Goal: Information Seeking & Learning: Learn about a topic

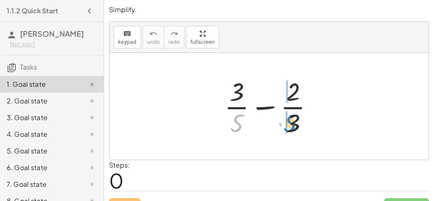
drag, startPoint x: 232, startPoint y: 124, endPoint x: 285, endPoint y: 124, distance: 53.3
click at [285, 124] on div at bounding box center [272, 106] width 104 height 64
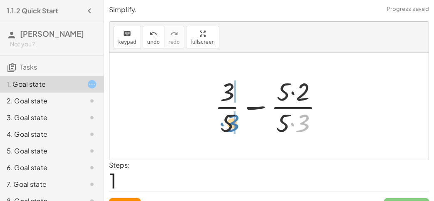
drag, startPoint x: 303, startPoint y: 122, endPoint x: 233, endPoint y: 122, distance: 70.3
click at [233, 122] on div at bounding box center [273, 106] width 124 height 64
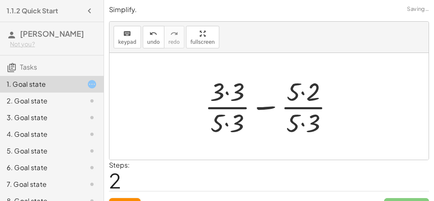
click at [226, 124] on div at bounding box center [273, 106] width 144 height 64
click at [228, 92] on div at bounding box center [273, 106] width 144 height 64
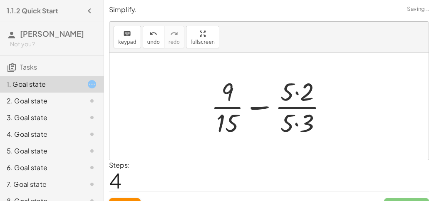
click at [299, 99] on div at bounding box center [272, 106] width 131 height 64
click at [294, 122] on div at bounding box center [272, 106] width 131 height 64
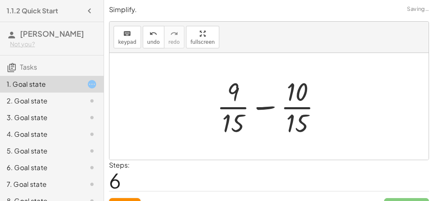
click at [271, 104] on div at bounding box center [273, 106] width 120 height 64
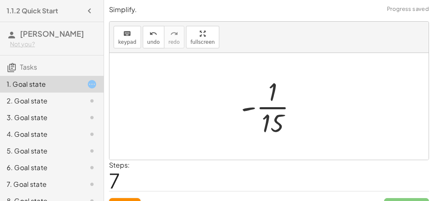
scroll to position [16, 0]
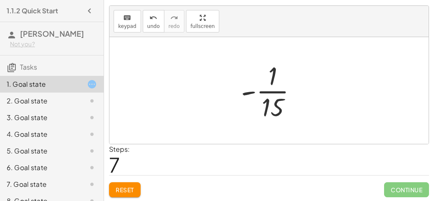
click at [266, 103] on div at bounding box center [272, 90] width 71 height 64
click at [273, 81] on div at bounding box center [272, 90] width 71 height 64
click at [250, 92] on div at bounding box center [272, 90] width 71 height 64
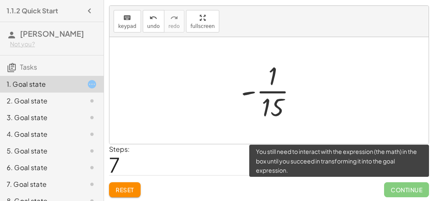
click at [404, 185] on span "Continue" at bounding box center [406, 189] width 45 height 15
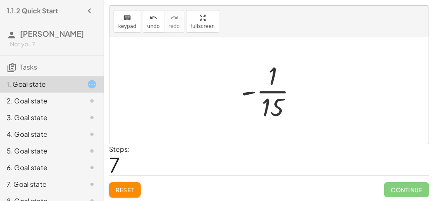
click at [270, 108] on div at bounding box center [272, 90] width 71 height 64
click at [261, 87] on div at bounding box center [272, 90] width 71 height 64
drag, startPoint x: 251, startPoint y: 89, endPoint x: 277, endPoint y: 89, distance: 26.2
click at [277, 89] on div at bounding box center [272, 90] width 71 height 64
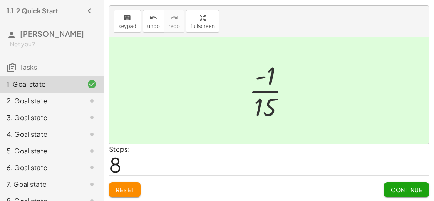
click at [265, 74] on div at bounding box center [273, 90] width 56 height 64
click at [406, 193] on button "Continue" at bounding box center [406, 189] width 45 height 15
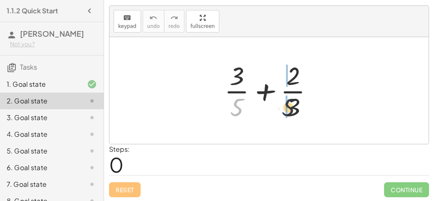
drag, startPoint x: 238, startPoint y: 104, endPoint x: 298, endPoint y: 106, distance: 59.5
click at [298, 106] on div at bounding box center [272, 90] width 104 height 64
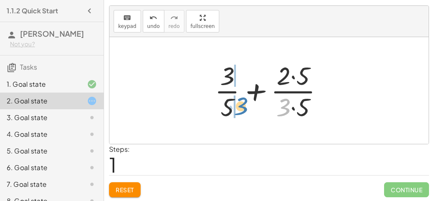
drag, startPoint x: 284, startPoint y: 103, endPoint x: 241, endPoint y: 101, distance: 43.4
click at [241, 101] on div at bounding box center [273, 90] width 124 height 64
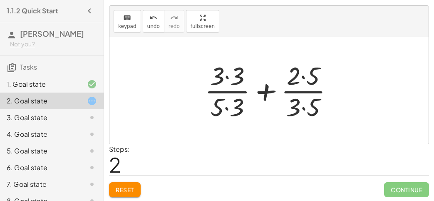
click at [228, 101] on div at bounding box center [273, 90] width 144 height 64
click at [229, 72] on div at bounding box center [273, 90] width 144 height 64
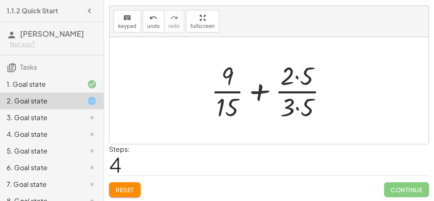
click at [297, 77] on div at bounding box center [272, 90] width 131 height 64
click at [296, 104] on div at bounding box center [272, 90] width 131 height 64
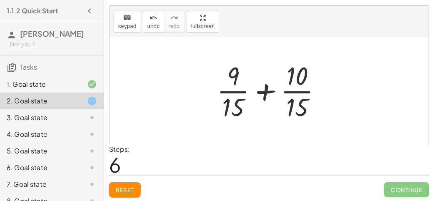
click at [268, 91] on div at bounding box center [273, 90] width 120 height 64
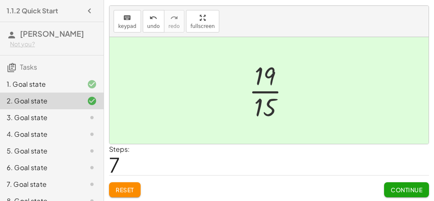
click at [422, 188] on span "Continue" at bounding box center [407, 189] width 32 height 7
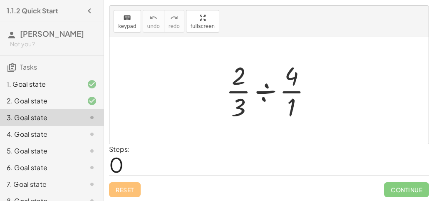
click at [263, 90] on div at bounding box center [272, 90] width 101 height 64
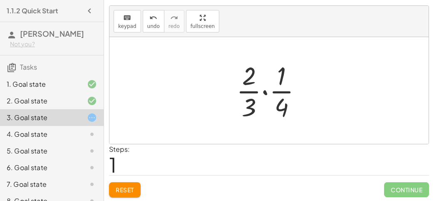
click at [265, 90] on div at bounding box center [272, 90] width 80 height 64
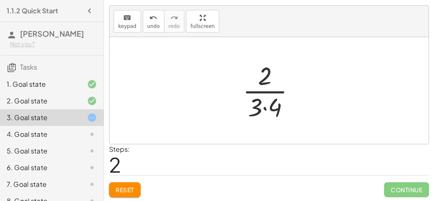
click at [266, 106] on div at bounding box center [272, 90] width 68 height 64
click at [266, 101] on div at bounding box center [272, 90] width 56 height 64
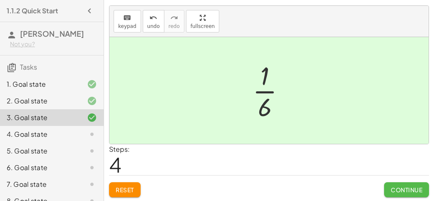
click at [396, 186] on span "Continue" at bounding box center [407, 189] width 32 height 7
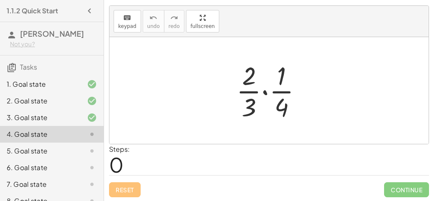
click at [265, 89] on div at bounding box center [272, 90] width 80 height 64
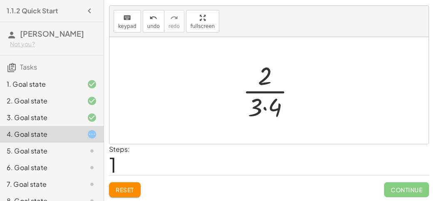
click at [267, 109] on div at bounding box center [272, 90] width 68 height 64
click at [267, 90] on div at bounding box center [272, 90] width 56 height 64
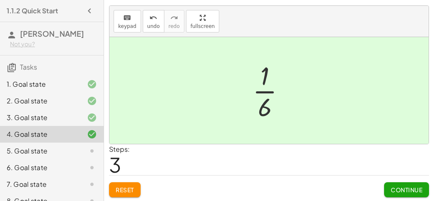
click at [401, 190] on span "Continue" at bounding box center [407, 189] width 32 height 7
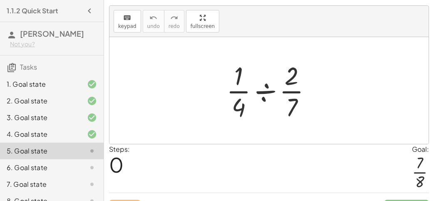
click at [268, 91] on div at bounding box center [272, 90] width 100 height 64
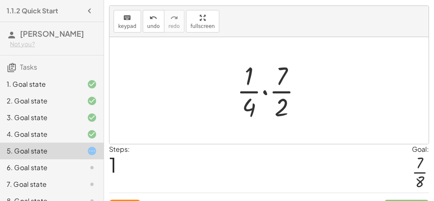
click at [267, 92] on div at bounding box center [273, 90] width 80 height 64
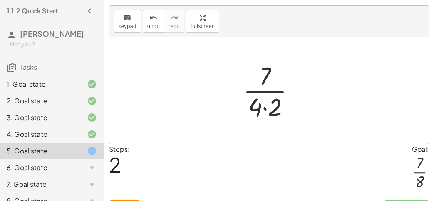
click at [263, 76] on div at bounding box center [272, 90] width 67 height 64
click at [268, 113] on div at bounding box center [272, 90] width 67 height 64
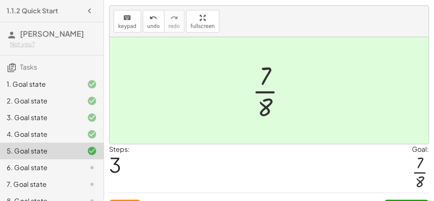
click at [268, 92] on div at bounding box center [272, 90] width 49 height 64
click at [409, 196] on div "Continue" at bounding box center [406, 204] width 45 height 22
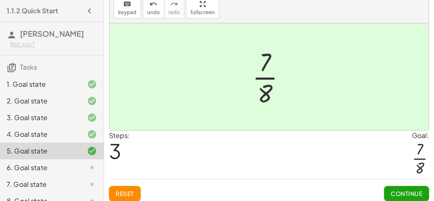
scroll to position [33, 0]
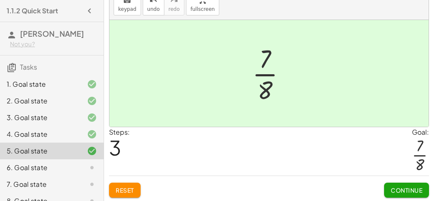
click at [404, 189] on span "Continue" at bounding box center [407, 189] width 32 height 7
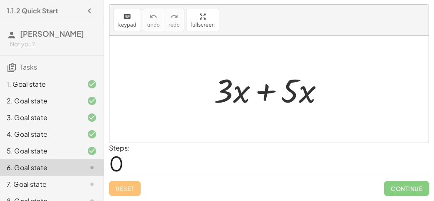
scroll to position [16, 0]
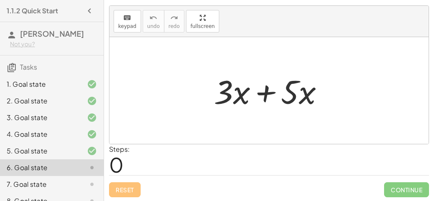
click at [266, 94] on div at bounding box center [272, 90] width 125 height 43
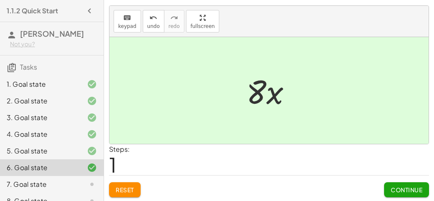
click at [399, 189] on span "Continue" at bounding box center [407, 189] width 32 height 7
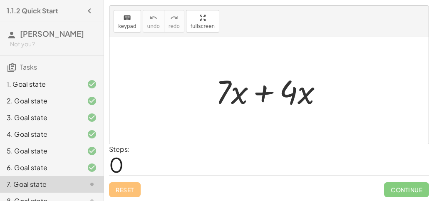
click at [264, 91] on div at bounding box center [272, 90] width 122 height 43
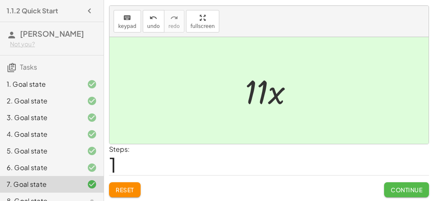
click at [404, 194] on button "Continue" at bounding box center [406, 189] width 45 height 15
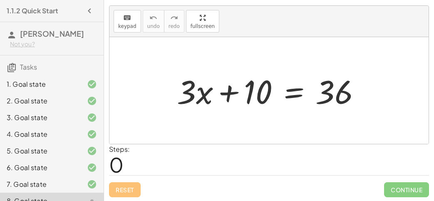
click at [293, 94] on div at bounding box center [272, 90] width 199 height 43
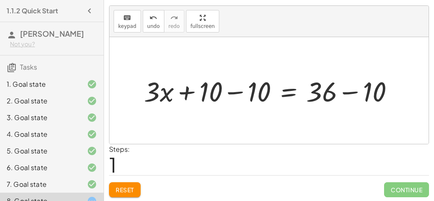
click at [239, 88] on div at bounding box center [272, 90] width 265 height 36
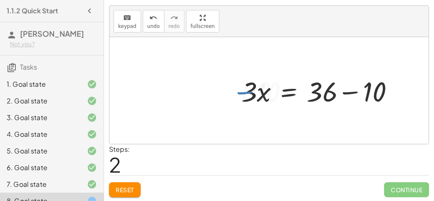
click at [343, 87] on div at bounding box center [320, 90] width 167 height 36
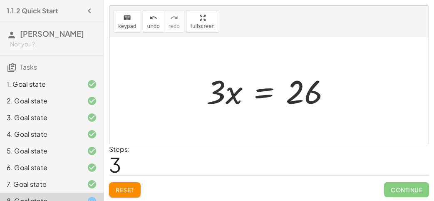
click at [236, 93] on div at bounding box center [271, 90] width 139 height 43
click at [259, 94] on div at bounding box center [272, 90] width 139 height 43
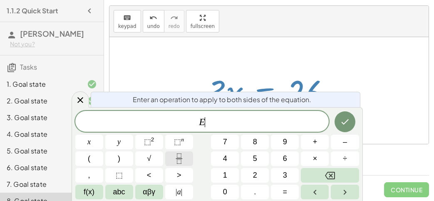
click at [183, 158] on icon "Fraction" at bounding box center [179, 158] width 10 height 10
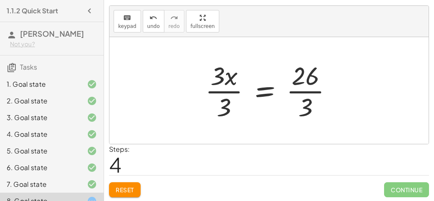
click at [237, 89] on div at bounding box center [272, 90] width 142 height 64
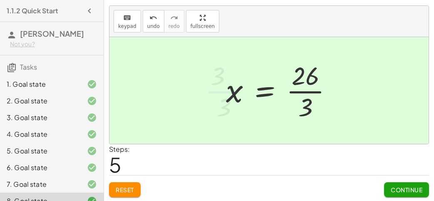
click at [296, 89] on div at bounding box center [283, 90] width 122 height 64
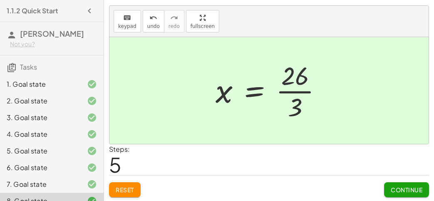
click at [395, 188] on span "Continue" at bounding box center [407, 189] width 32 height 7
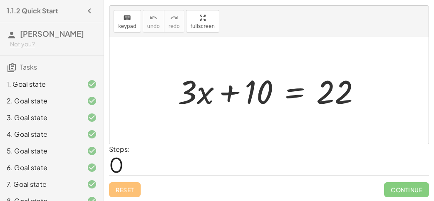
click at [296, 92] on div at bounding box center [273, 90] width 198 height 43
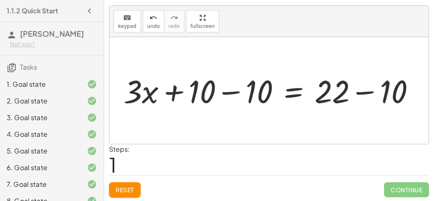
click at [227, 88] on div at bounding box center [276, 90] width 265 height 36
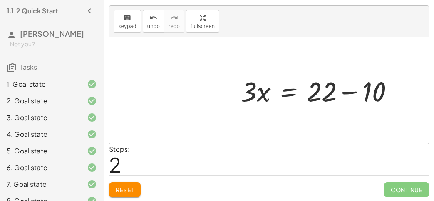
click at [350, 92] on div at bounding box center [326, 90] width 198 height 43
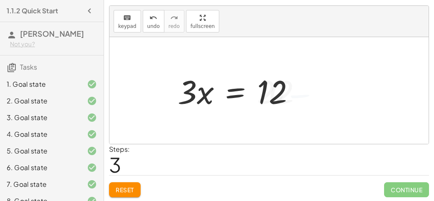
click at [237, 90] on div at bounding box center [240, 90] width 132 height 43
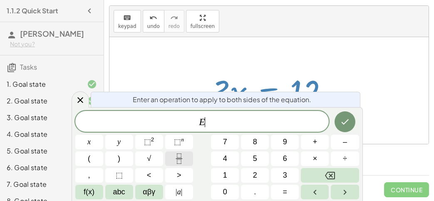
click at [189, 155] on button "Fraction" at bounding box center [179, 158] width 28 height 15
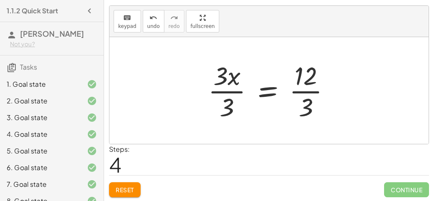
click at [223, 102] on div at bounding box center [272, 90] width 137 height 64
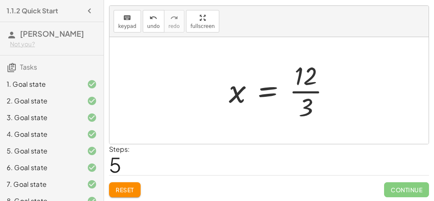
click at [296, 93] on div at bounding box center [283, 90] width 117 height 64
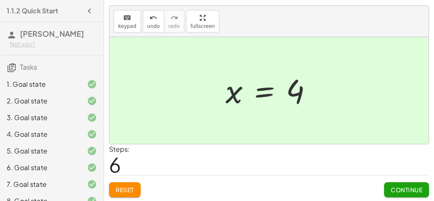
click at [391, 186] on span "Continue" at bounding box center [407, 189] width 32 height 7
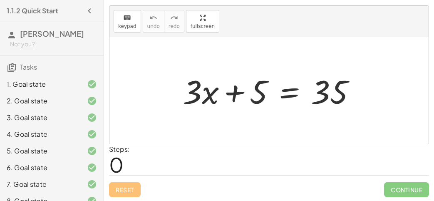
scroll to position [77, 0]
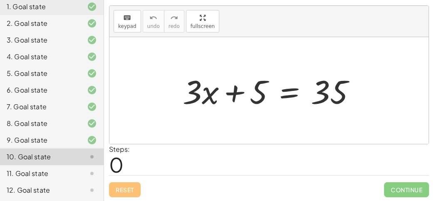
click at [285, 96] on div at bounding box center [273, 90] width 188 height 43
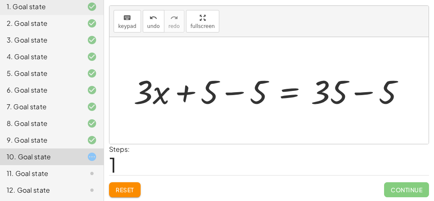
click at [237, 100] on div at bounding box center [272, 90] width 286 height 43
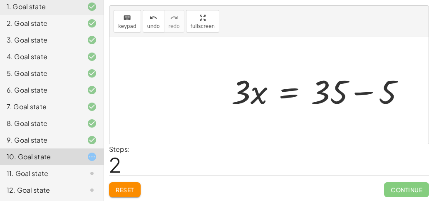
click at [365, 97] on div at bounding box center [321, 90] width 188 height 43
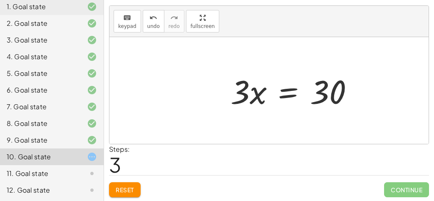
click at [280, 88] on div at bounding box center [295, 90] width 138 height 43
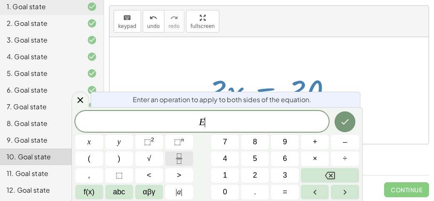
click at [180, 163] on icon "Fraction" at bounding box center [179, 158] width 10 height 10
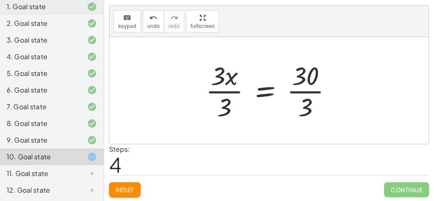
click at [230, 82] on div at bounding box center [271, 90] width 141 height 64
click at [233, 90] on div at bounding box center [271, 90] width 141 height 64
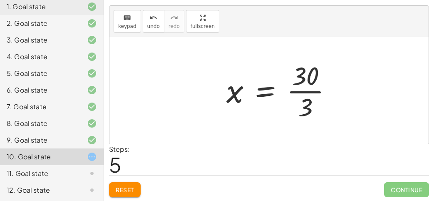
click at [304, 87] on div at bounding box center [282, 90] width 121 height 64
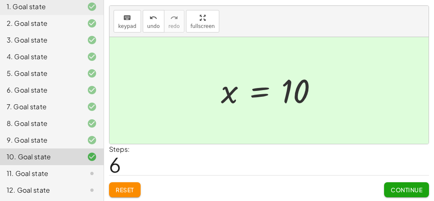
click at [405, 187] on span "Continue" at bounding box center [407, 189] width 32 height 7
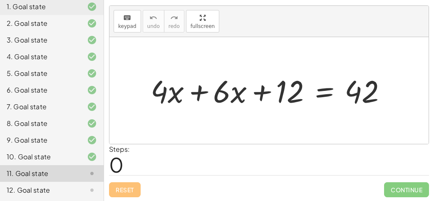
click at [200, 94] on div at bounding box center [271, 90] width 251 height 40
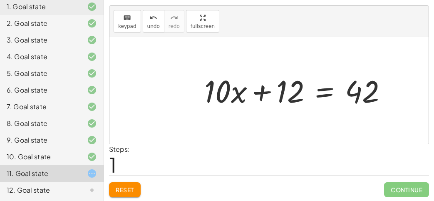
click at [323, 89] on div at bounding box center [299, 90] width 198 height 40
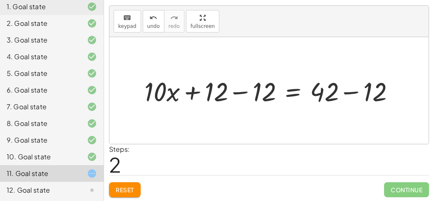
click at [259, 89] on div at bounding box center [273, 90] width 265 height 35
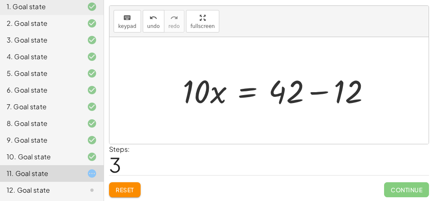
click at [342, 91] on div at bounding box center [280, 90] width 209 height 43
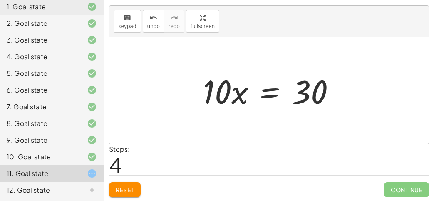
click at [263, 94] on div at bounding box center [272, 90] width 147 height 43
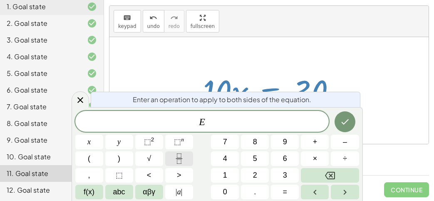
click at [178, 156] on icon "Fraction" at bounding box center [179, 158] width 10 height 10
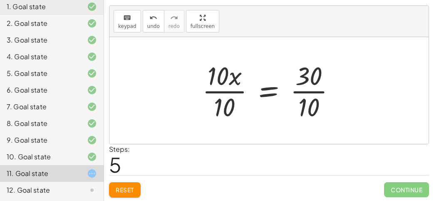
click at [220, 98] on div at bounding box center [272, 90] width 149 height 64
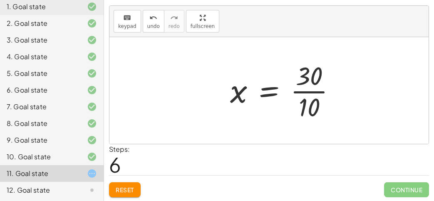
click at [312, 97] on div at bounding box center [286, 90] width 121 height 64
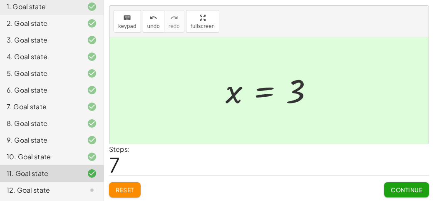
click at [397, 188] on span "Continue" at bounding box center [407, 189] width 32 height 7
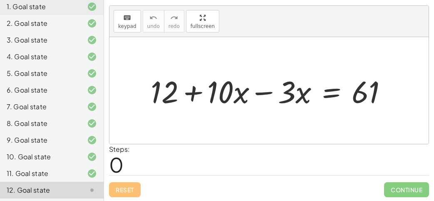
click at [258, 92] on div at bounding box center [272, 90] width 252 height 40
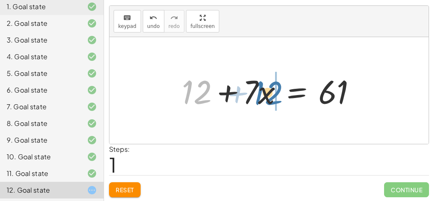
drag, startPoint x: 202, startPoint y: 92, endPoint x: 274, endPoint y: 93, distance: 72.0
click at [274, 93] on div at bounding box center [272, 90] width 189 height 43
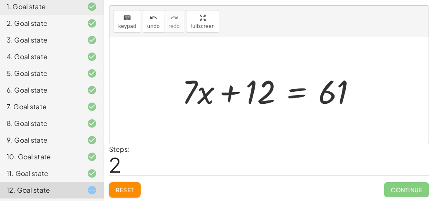
click at [299, 88] on div at bounding box center [272, 90] width 189 height 43
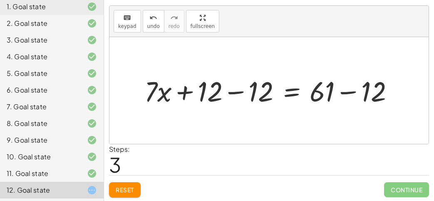
click at [235, 94] on div at bounding box center [272, 90] width 264 height 37
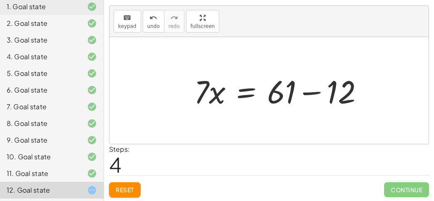
click at [347, 87] on div at bounding box center [282, 90] width 189 height 43
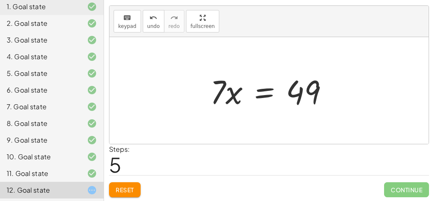
click at [240, 92] on div at bounding box center [272, 90] width 133 height 43
click at [254, 97] on div at bounding box center [272, 90] width 133 height 43
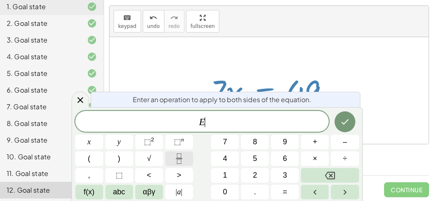
click at [180, 155] on icon "Fraction" at bounding box center [179, 158] width 10 height 10
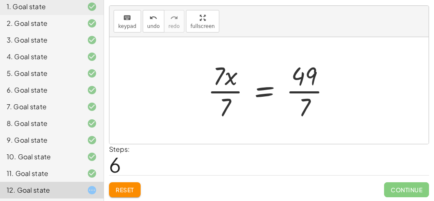
click at [273, 84] on div at bounding box center [272, 90] width 138 height 64
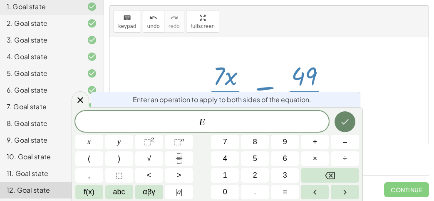
click at [342, 123] on icon "Done" at bounding box center [345, 122] width 10 height 10
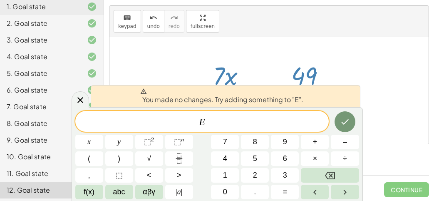
click at [293, 74] on div at bounding box center [272, 90] width 138 height 64
click at [77, 103] on icon at bounding box center [80, 100] width 10 height 10
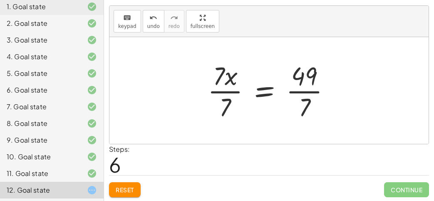
click at [221, 89] on div at bounding box center [272, 90] width 138 height 64
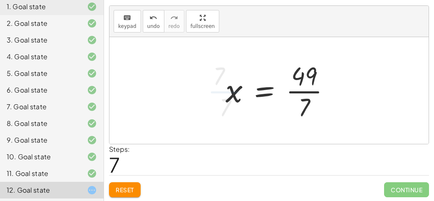
click at [297, 88] on div at bounding box center [281, 90] width 120 height 64
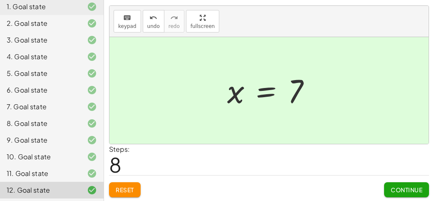
click at [402, 189] on span "Continue" at bounding box center [407, 189] width 32 height 7
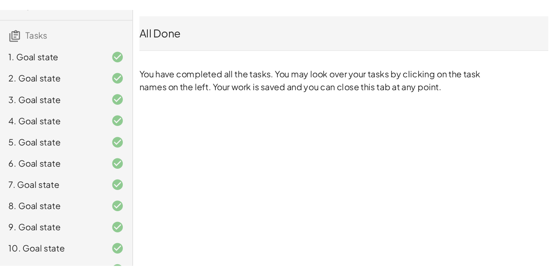
scroll to position [2, 0]
